Goal: Transaction & Acquisition: Purchase product/service

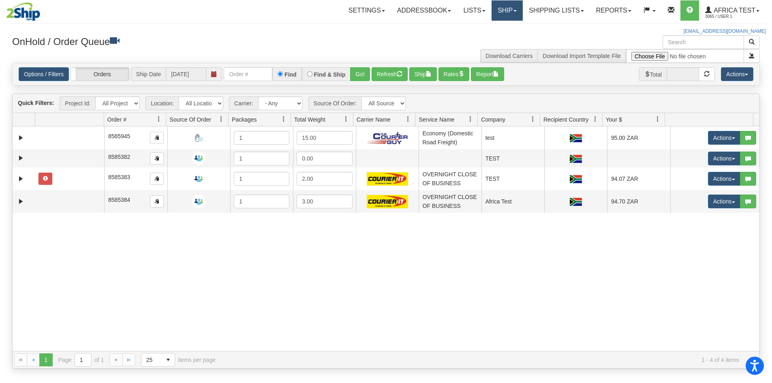
click at [510, 12] on link "Ship" at bounding box center [507, 10] width 31 height 20
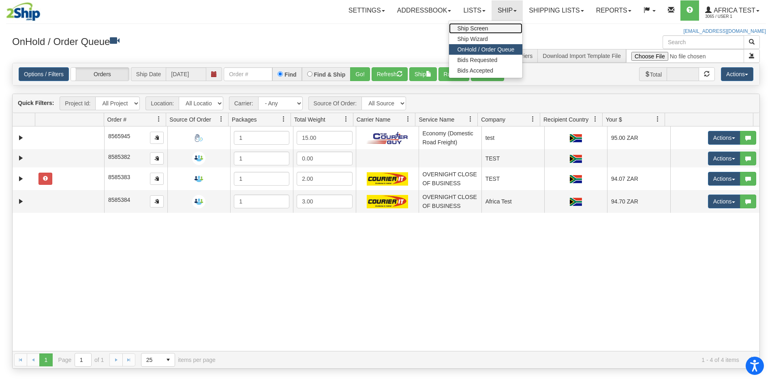
click at [501, 29] on link "Ship Screen" at bounding box center [485, 28] width 73 height 11
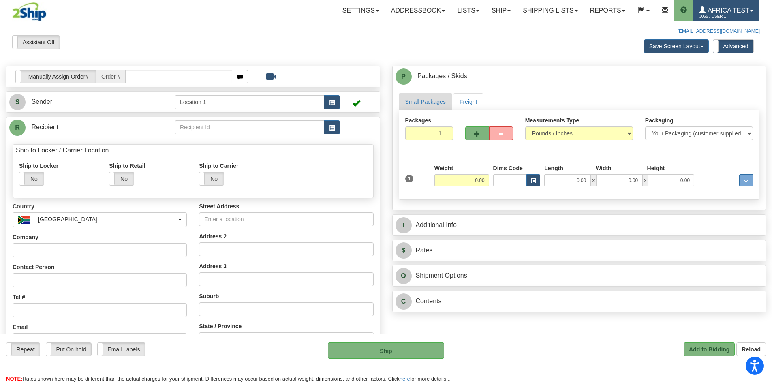
click at [716, 13] on span "3065 / User 1" at bounding box center [729, 17] width 61 height 8
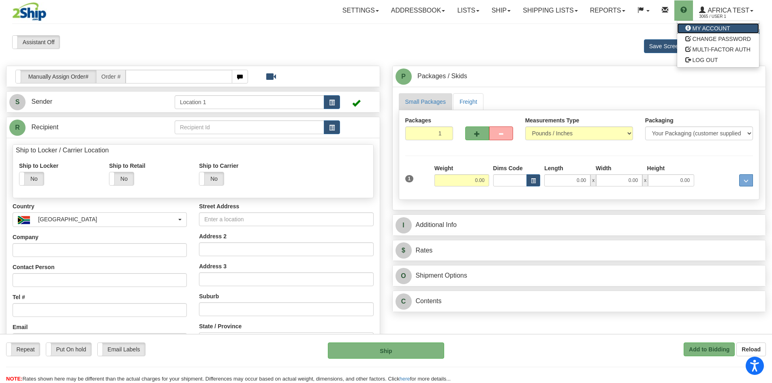
click at [695, 30] on span "MY ACCOUNT" at bounding box center [712, 28] width 38 height 6
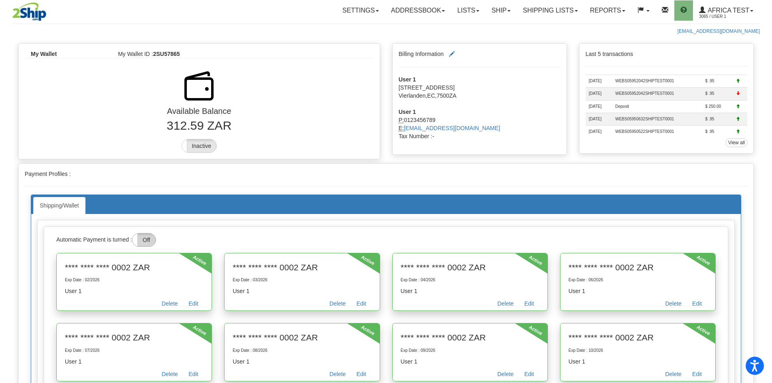
click at [143, 235] on label "Off" at bounding box center [144, 239] width 23 height 13
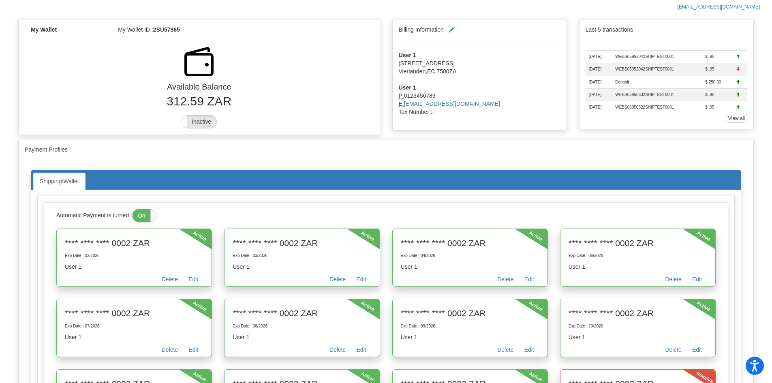
scroll to position [41, 0]
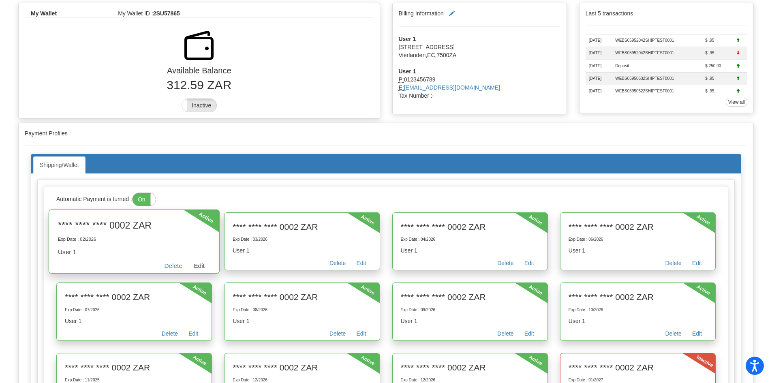
click at [197, 268] on link "Edit" at bounding box center [199, 267] width 22 height 13
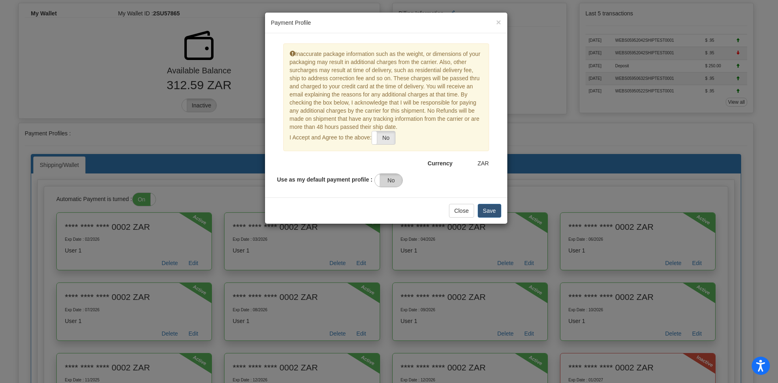
click at [386, 179] on label "No" at bounding box center [389, 180] width 28 height 13
click at [493, 210] on button "Save" at bounding box center [490, 211] width 24 height 14
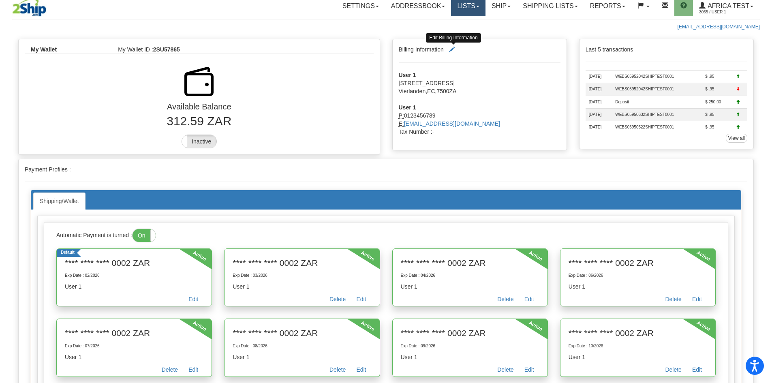
scroll to position [0, 0]
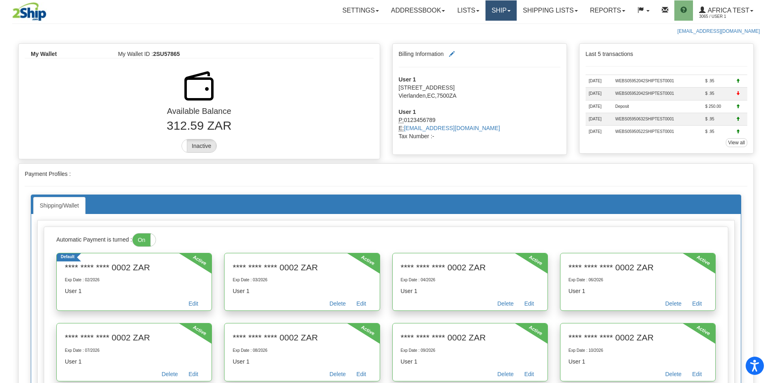
click at [490, 5] on link "Ship" at bounding box center [501, 10] width 31 height 20
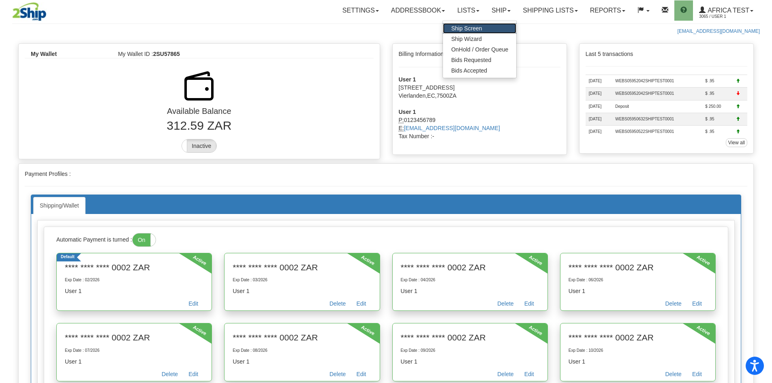
click at [483, 27] on link "Ship Screen" at bounding box center [479, 28] width 73 height 11
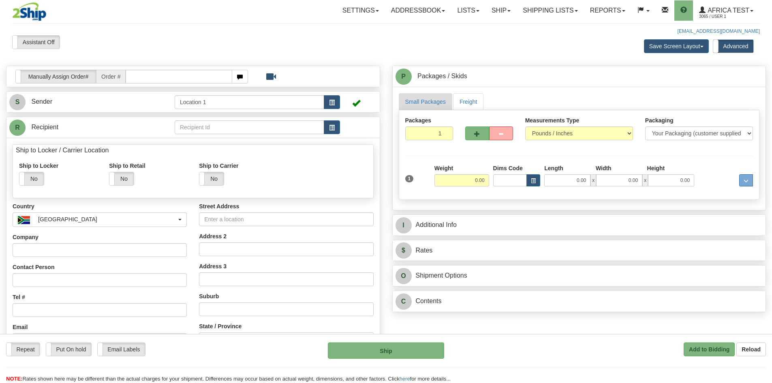
click at [338, 125] on div at bounding box center [386, 191] width 772 height 383
click at [331, 129] on span "button" at bounding box center [332, 127] width 6 height 5
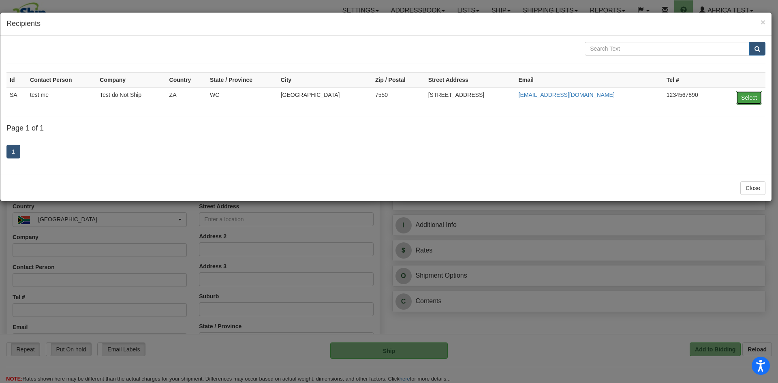
click at [745, 96] on button "Select" at bounding box center [749, 98] width 26 height 14
type input "SA"
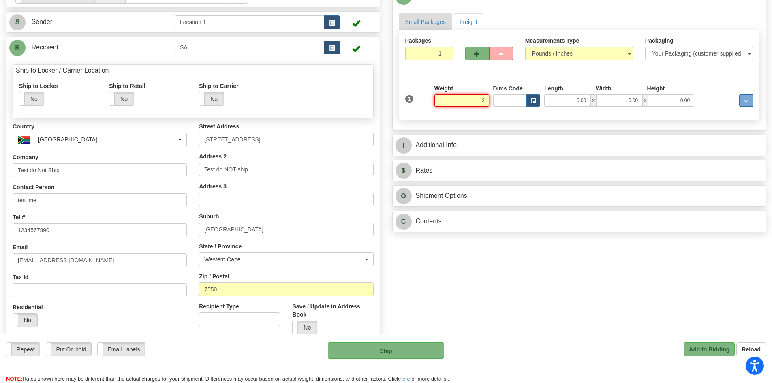
scroll to position [81, 0]
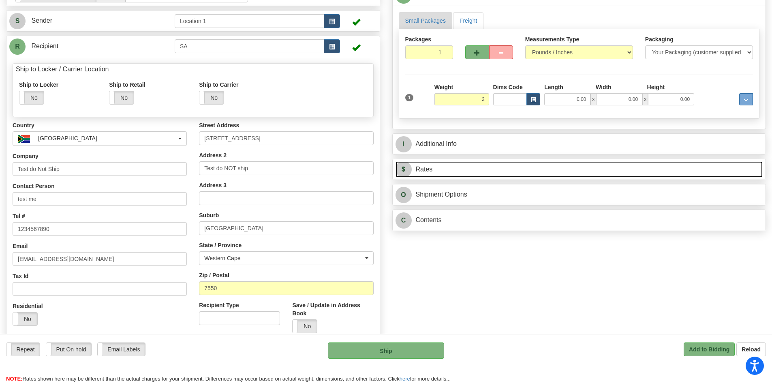
click at [457, 171] on link "$ Rates" at bounding box center [580, 169] width 368 height 17
type input "2.00"
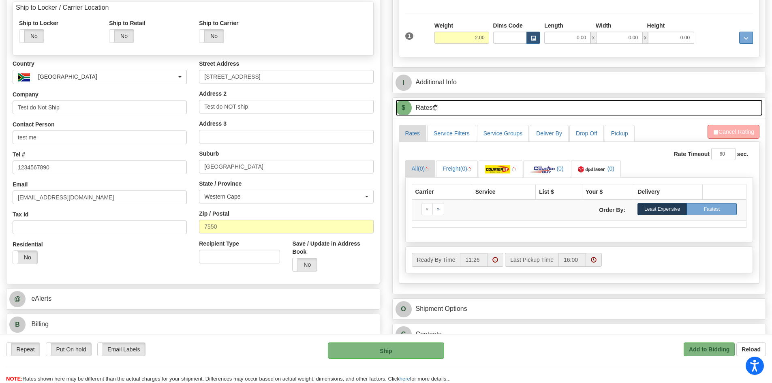
scroll to position [162, 0]
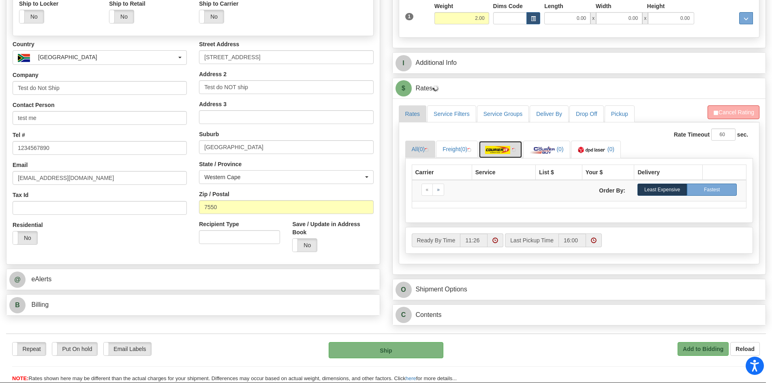
click at [516, 152] on img at bounding box center [514, 150] width 4 height 4
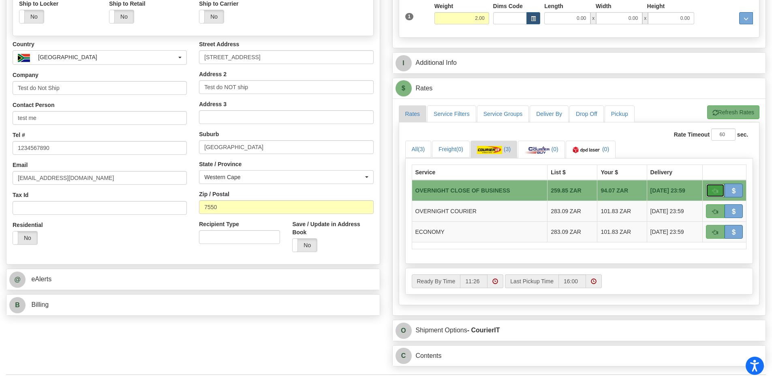
click at [713, 188] on span "button" at bounding box center [716, 190] width 6 height 5
type input "OCB"
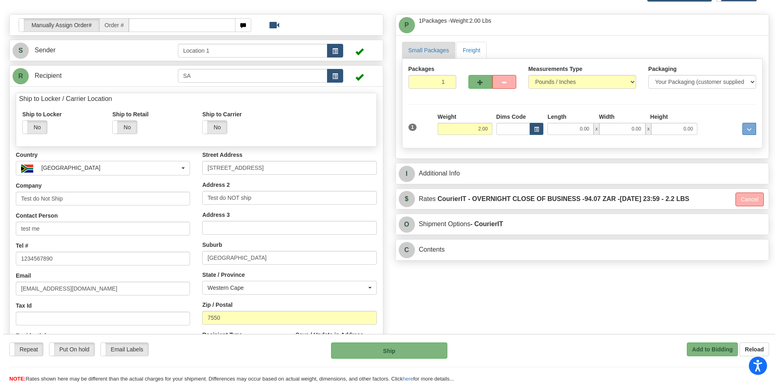
scroll to position [41, 0]
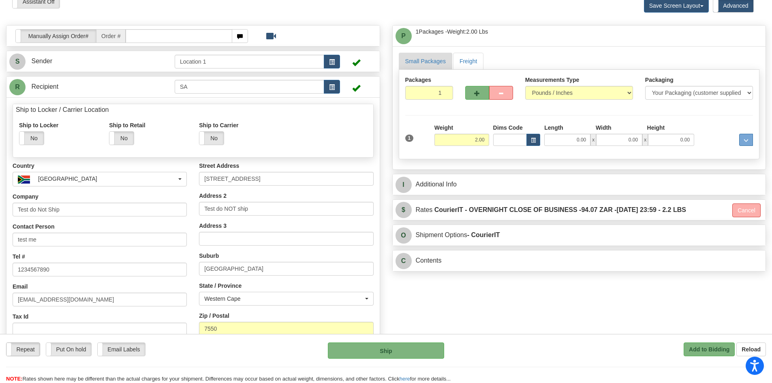
click at [18, 351] on label "Repeat" at bounding box center [22, 349] width 33 height 13
click at [400, 350] on button "Ship" at bounding box center [386, 350] width 116 height 16
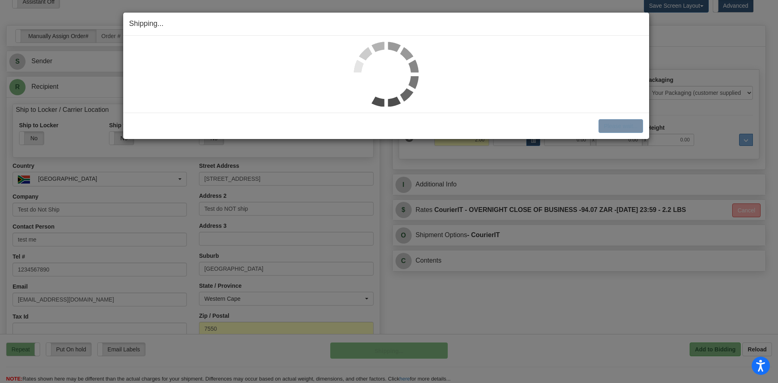
scroll to position [42, 0]
select select "1"
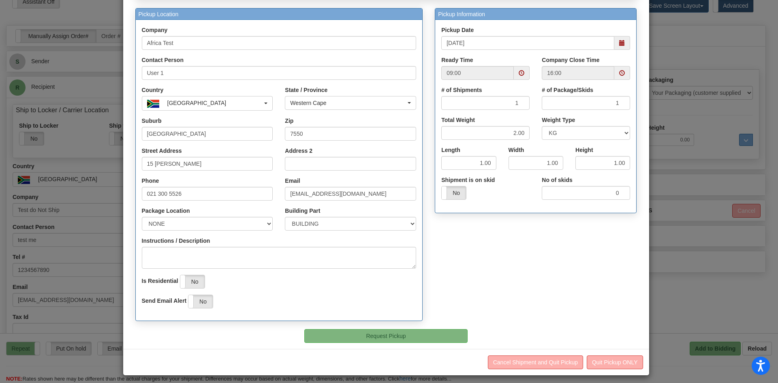
scroll to position [76, 0]
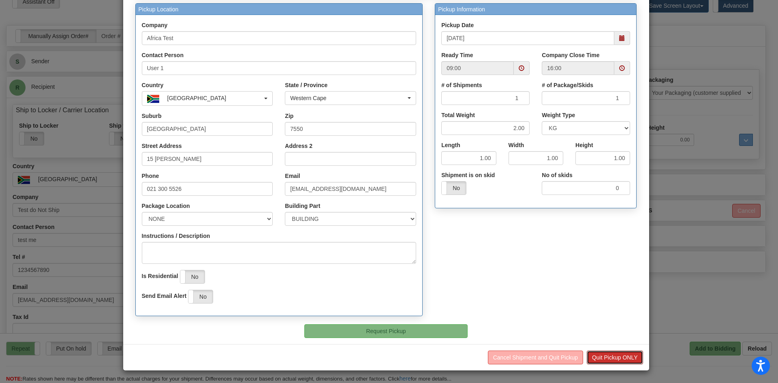
click at [608, 360] on button "Quit Pickup ONLY" at bounding box center [615, 358] width 56 height 14
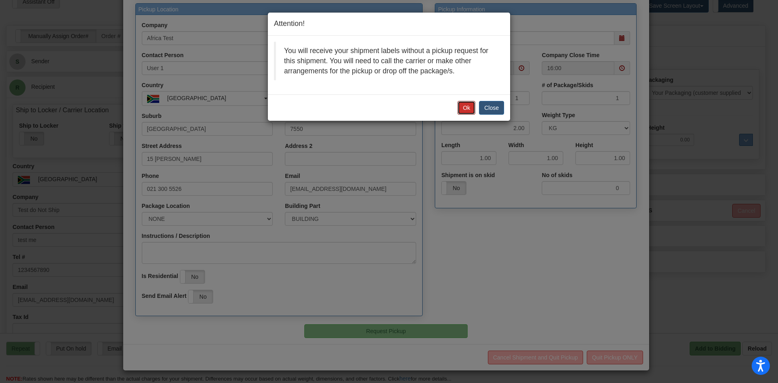
click at [467, 110] on button "Ok" at bounding box center [467, 108] width 18 height 14
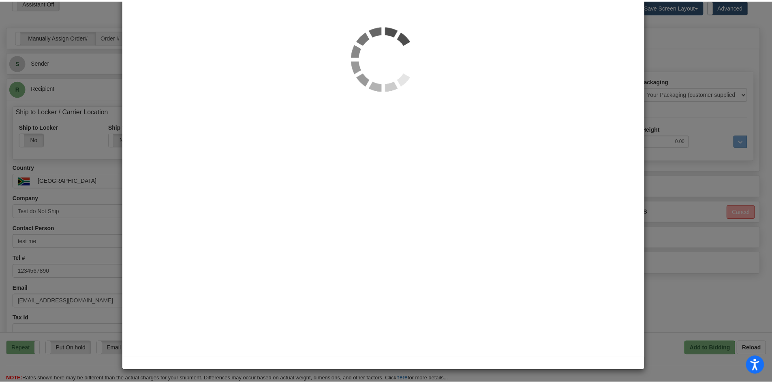
scroll to position [0, 0]
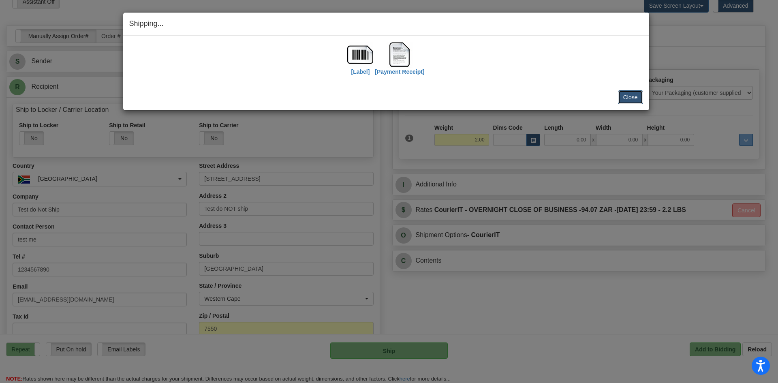
click at [628, 93] on button "Close" at bounding box center [630, 97] width 25 height 14
